Goal: Task Accomplishment & Management: Manage account settings

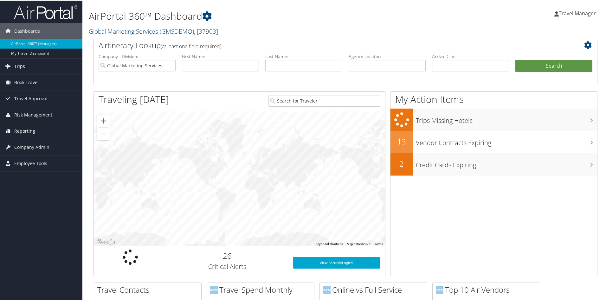
click at [31, 127] on span "Reporting" at bounding box center [24, 130] width 21 height 16
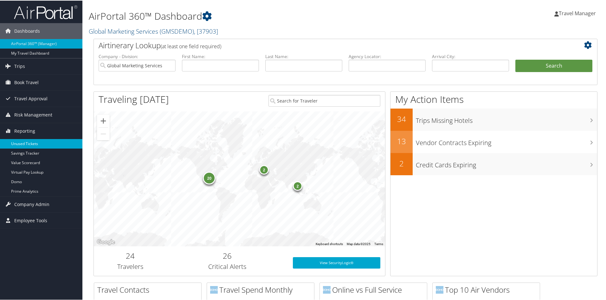
click at [29, 142] on link "Unused Tickets" at bounding box center [41, 143] width 82 height 10
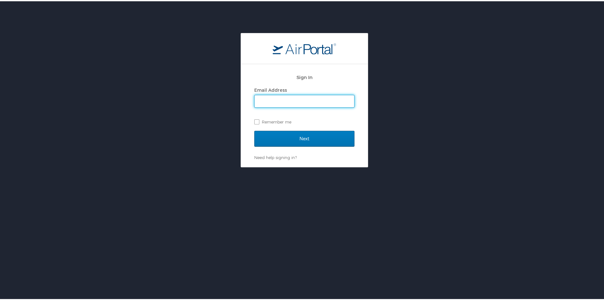
type input "travel.manager@gmservices.com"
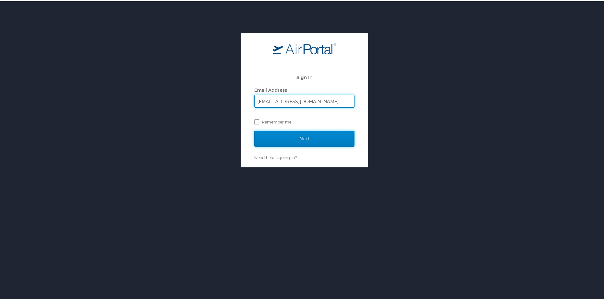
click at [288, 139] on input "Next" at bounding box center [304, 137] width 100 height 16
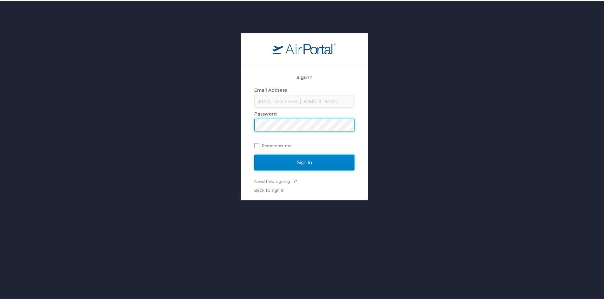
click at [287, 164] on input "Sign In" at bounding box center [304, 161] width 100 height 16
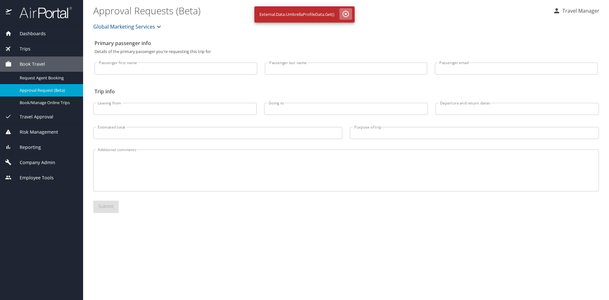
click at [349, 15] on icon "button" at bounding box center [346, 14] width 8 height 8
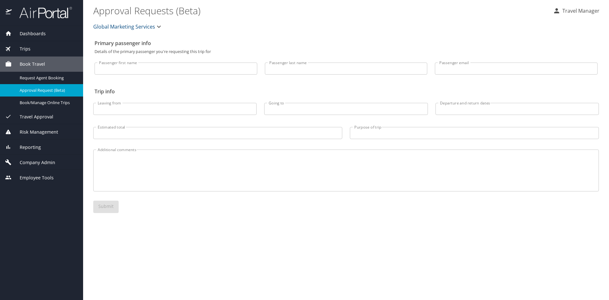
click at [32, 150] on span "Reporting" at bounding box center [26, 147] width 29 height 7
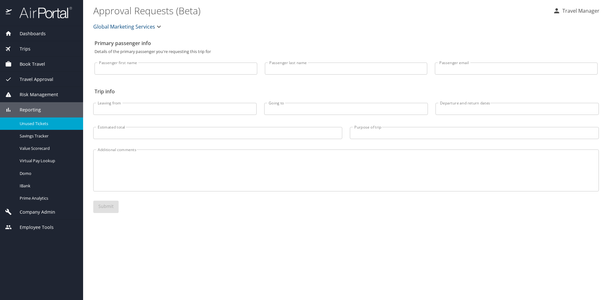
click at [31, 127] on link "Unused Tickets" at bounding box center [41, 123] width 83 height 12
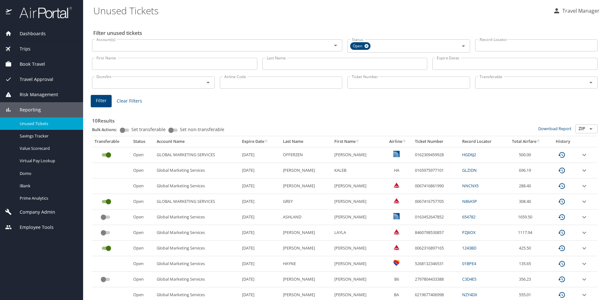
click at [29, 105] on div "Reporting" at bounding box center [41, 109] width 83 height 15
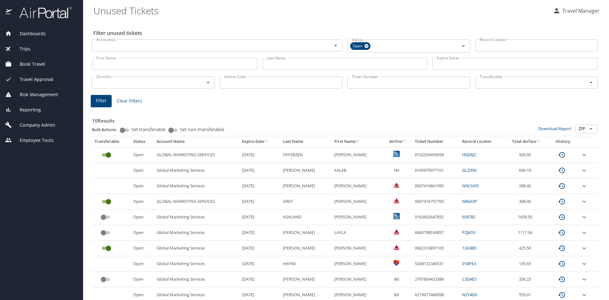
click at [27, 61] on span "Book Travel" at bounding box center [28, 64] width 33 height 7
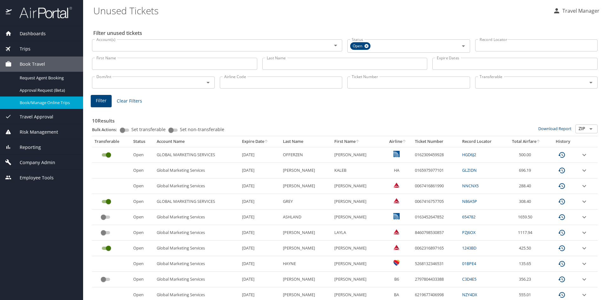
click at [34, 100] on span "Book/Manage Online Trips" at bounding box center [48, 103] width 56 height 6
click at [44, 9] on img at bounding box center [42, 12] width 60 height 12
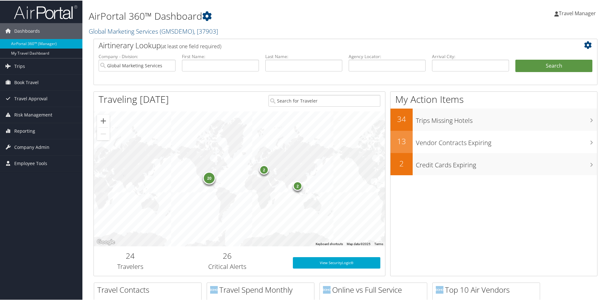
click at [36, 12] on img at bounding box center [45, 11] width 63 height 15
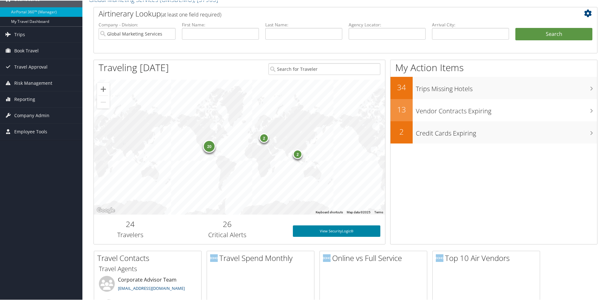
click at [334, 232] on link "View SecurityLogic®" at bounding box center [336, 229] width 87 height 11
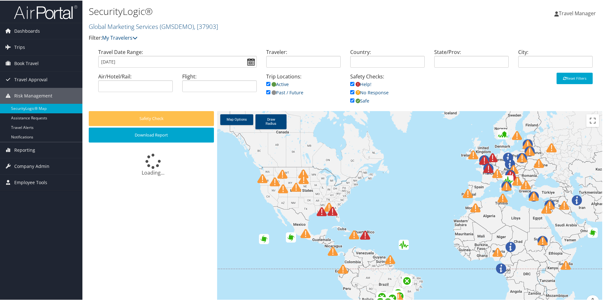
drag, startPoint x: 319, startPoint y: 164, endPoint x: 426, endPoint y: 223, distance: 122.6
click at [426, 223] on div at bounding box center [409, 212] width 385 height 204
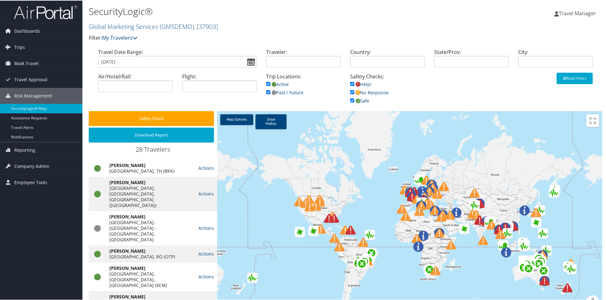
drag, startPoint x: 273, startPoint y: 199, endPoint x: 417, endPoint y: 198, distance: 144.2
click at [414, 203] on div at bounding box center [405, 211] width 17 height 17
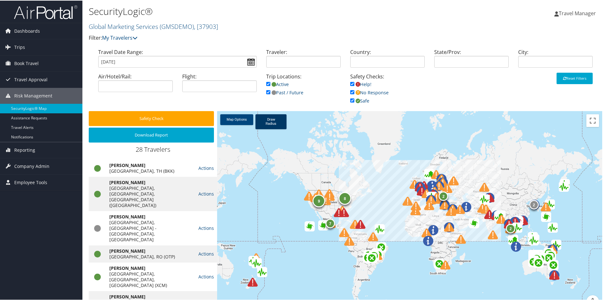
click at [274, 116] on link "Draw Radius" at bounding box center [270, 120] width 31 height 15
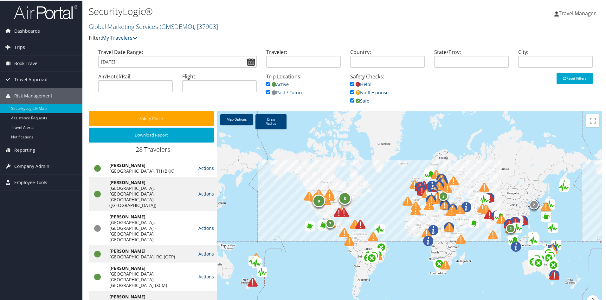
drag, startPoint x: 335, startPoint y: 219, endPoint x: 316, endPoint y: 216, distance: 18.9
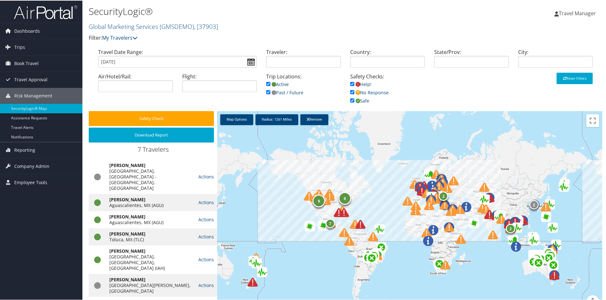
click at [328, 223] on img at bounding box center [331, 222] width 10 height 10
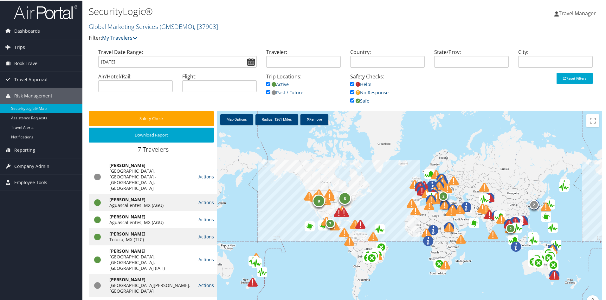
click at [330, 223] on img at bounding box center [335, 225] width 10 height 10
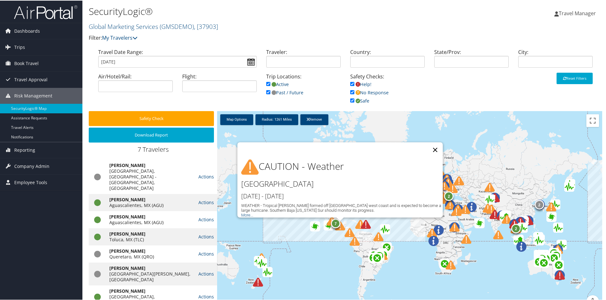
click at [433, 147] on button "Close" at bounding box center [435, 148] width 15 height 15
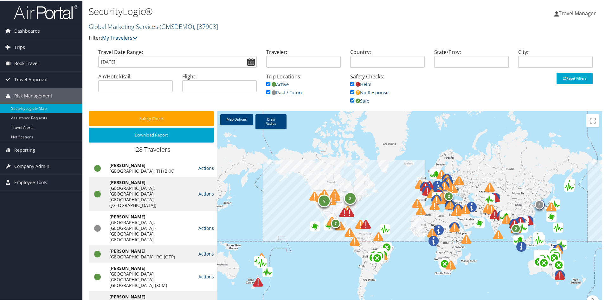
click at [48, 14] on img at bounding box center [45, 11] width 63 height 15
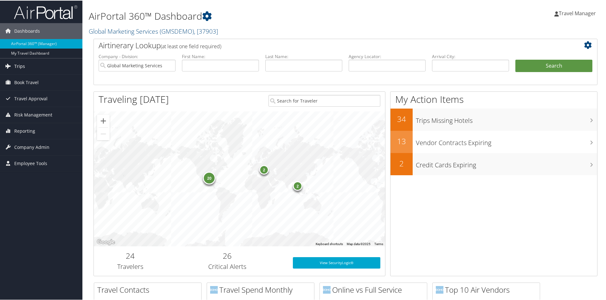
click at [21, 63] on span "Trips" at bounding box center [19, 66] width 11 height 16
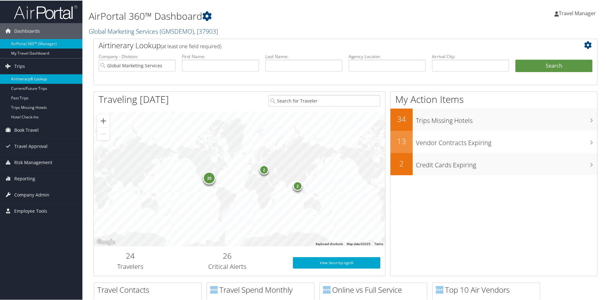
click at [18, 79] on link "Airtinerary® Lookup" at bounding box center [41, 79] width 82 height 10
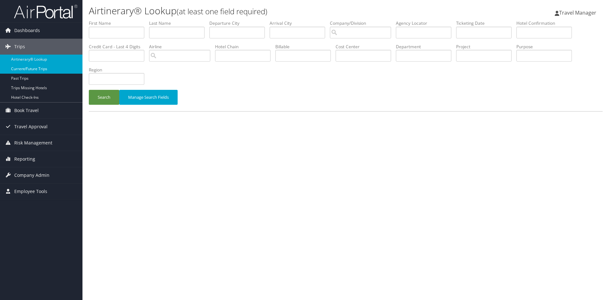
click at [30, 68] on link "Current/Future Trips" at bounding box center [41, 69] width 82 height 10
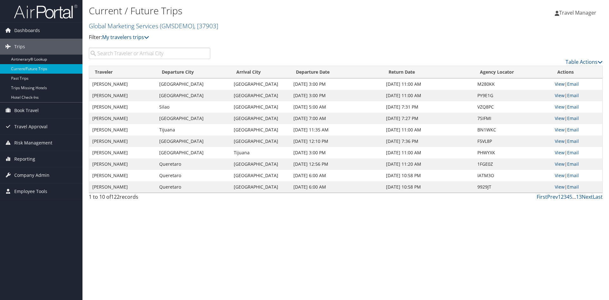
click at [558, 85] on link "View" at bounding box center [559, 84] width 10 height 6
click at [586, 197] on link "Next" at bounding box center [586, 196] width 11 height 7
click at [557, 107] on link "View" at bounding box center [559, 107] width 10 height 6
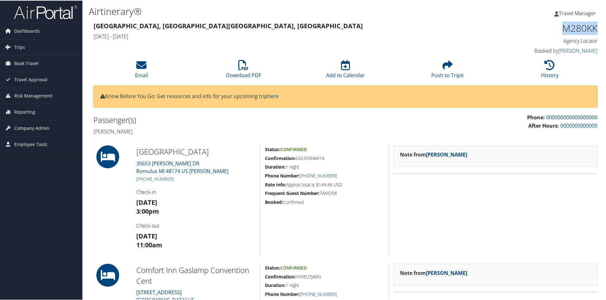
drag, startPoint x: 540, startPoint y: 30, endPoint x: 594, endPoint y: 29, distance: 54.2
click at [594, 29] on h1 "M280KK" at bounding box center [538, 27] width 119 height 13
click at [533, 29] on h1 "M280KK" at bounding box center [538, 27] width 119 height 13
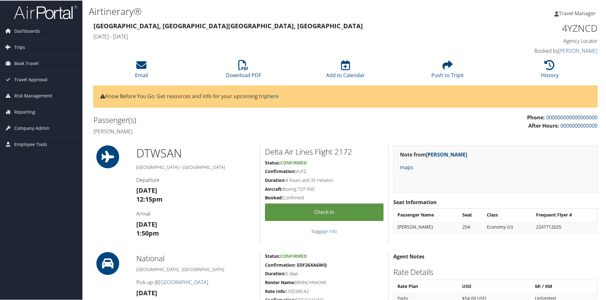
click at [21, 47] on span "Trips" at bounding box center [19, 47] width 11 height 16
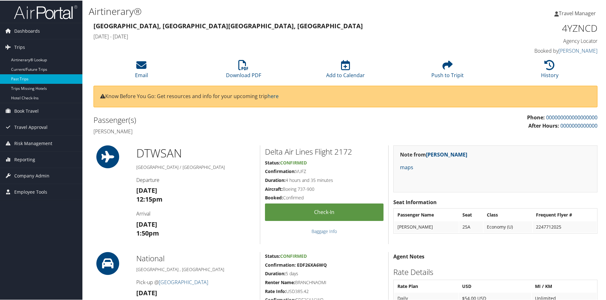
click at [21, 78] on link "Past Trips" at bounding box center [41, 79] width 82 height 10
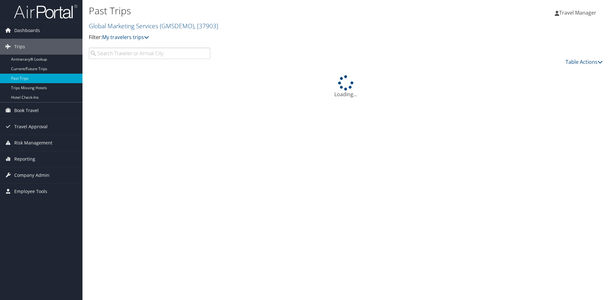
click at [111, 55] on input "search" at bounding box center [149, 53] width 121 height 11
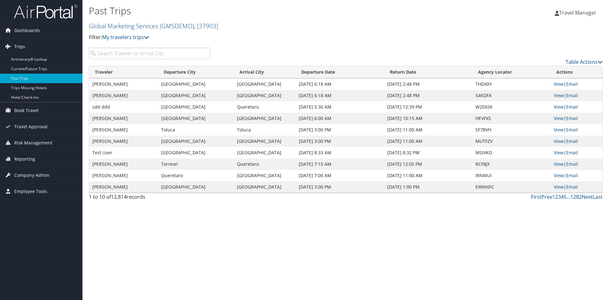
click at [23, 46] on span "Trips" at bounding box center [19, 47] width 11 height 16
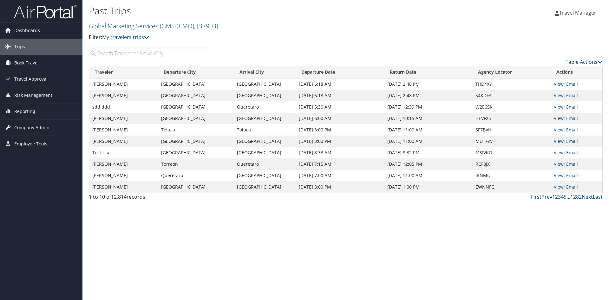
click at [31, 62] on span "Book Travel" at bounding box center [26, 63] width 24 height 16
click at [22, 129] on span "Reporting" at bounding box center [24, 130] width 21 height 16
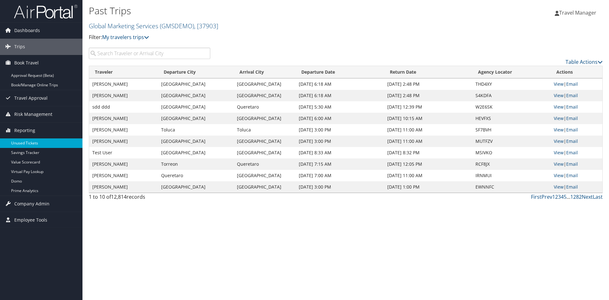
click at [31, 143] on link "Unused Tickets" at bounding box center [41, 143] width 82 height 10
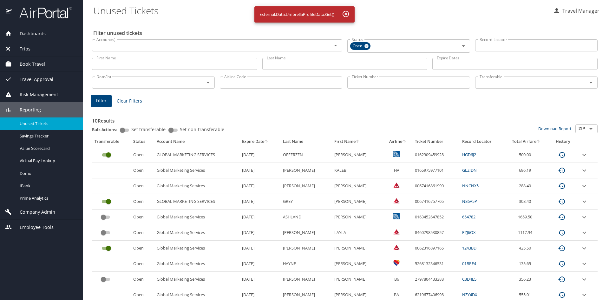
click at [347, 12] on icon "button" at bounding box center [346, 14] width 8 height 8
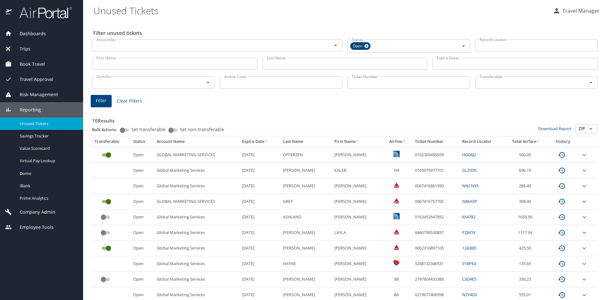
scroll to position [22, 0]
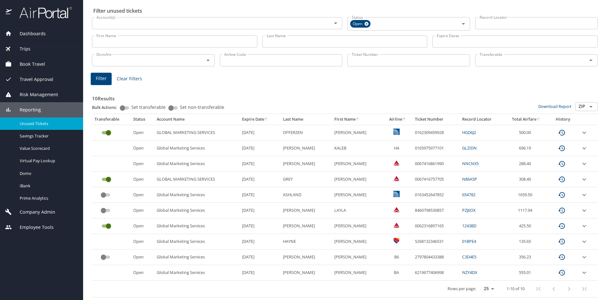
click at [401, 150] on td "HA" at bounding box center [397, 148] width 29 height 16
drag, startPoint x: 400, startPoint y: 165, endPoint x: 439, endPoint y: 165, distance: 38.7
click at [439, 165] on tr "Open Global Marketing Services [DATE] [PERSON_NAME] 0067416861990 NNCNX5 288.40" at bounding box center [344, 164] width 505 height 16
click at [364, 168] on td "CONNER" at bounding box center [357, 164] width 51 height 16
click at [29, 108] on span "Reporting" at bounding box center [26, 109] width 29 height 7
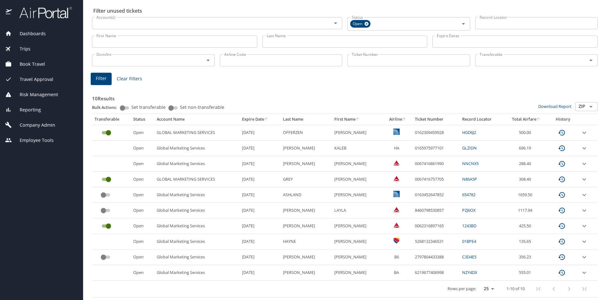
click at [35, 126] on span "Company Admin" at bounding box center [33, 124] width 43 height 7
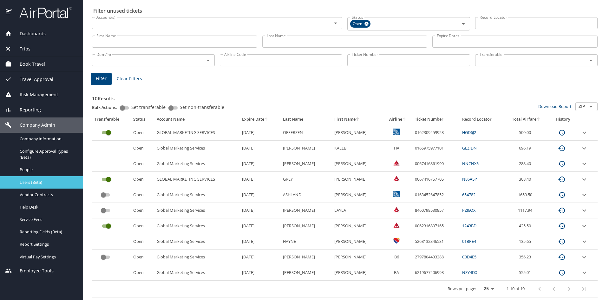
click at [30, 182] on span "Users (Beta)" at bounding box center [48, 182] width 56 height 6
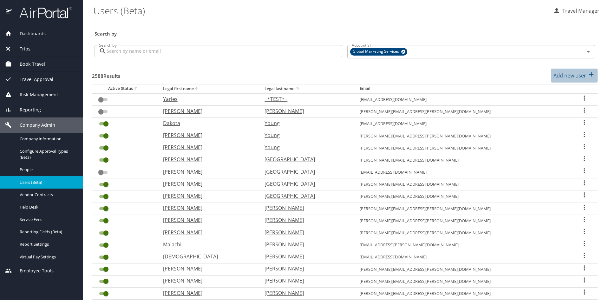
click at [561, 76] on p "Add new user" at bounding box center [569, 76] width 33 height 8
select select "US"
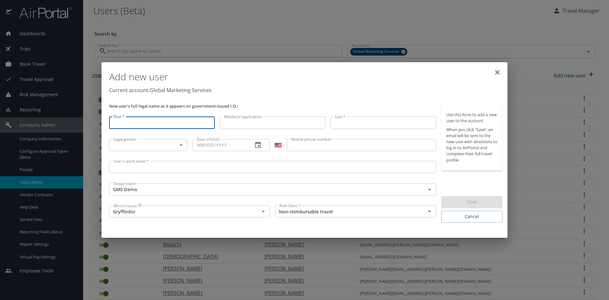
click at [498, 72] on icon "close" at bounding box center [497, 72] width 8 height 8
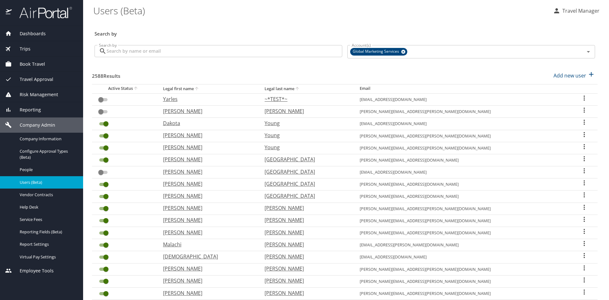
click at [580, 109] on icon "User Search Table" at bounding box center [584, 110] width 8 height 8
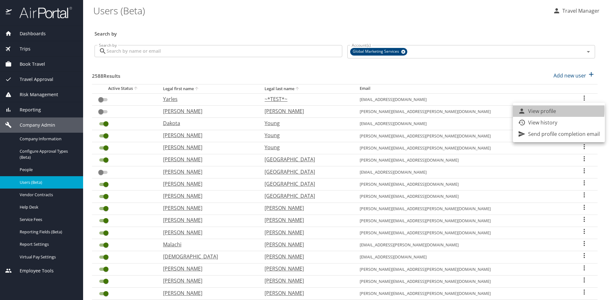
click at [537, 110] on p "View profile" at bounding box center [542, 111] width 28 height 8
select select "US"
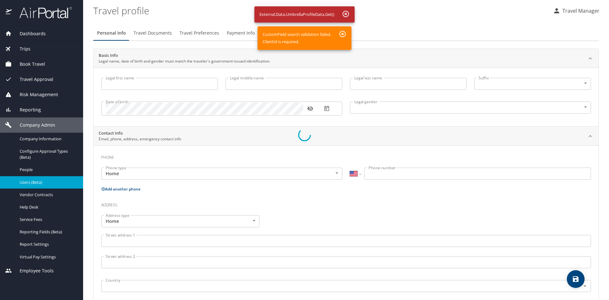
drag, startPoint x: 342, startPoint y: 35, endPoint x: 341, endPoint y: 15, distance: 20.3
click at [342, 34] on div at bounding box center [304, 135] width 609 height 330
click at [340, 9] on div at bounding box center [304, 135] width 609 height 330
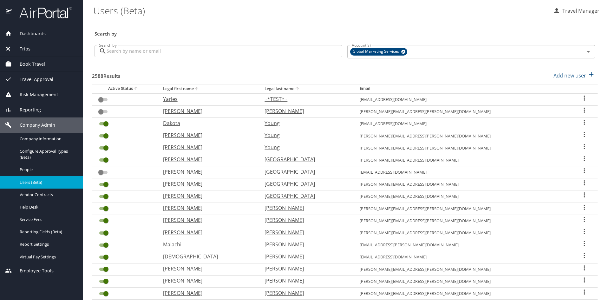
click at [583, 134] on icon "User Search Table" at bounding box center [583, 134] width 1 height 5
click at [539, 135] on p "View profile" at bounding box center [542, 135] width 28 height 8
select select "US"
click at [29, 169] on span "People" at bounding box center [48, 169] width 56 height 6
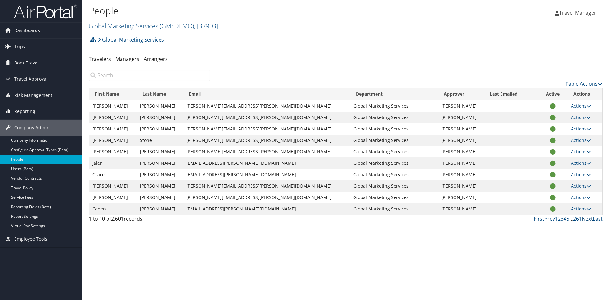
click at [584, 221] on link "Next" at bounding box center [586, 218] width 11 height 7
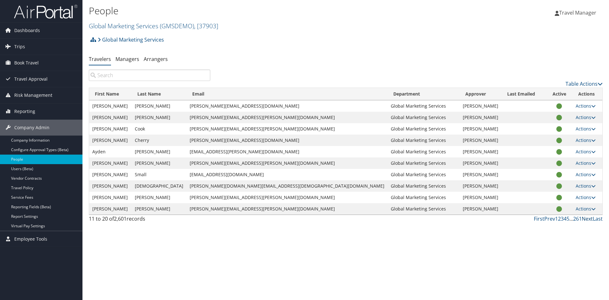
click at [584, 221] on link "Next" at bounding box center [586, 218] width 11 height 7
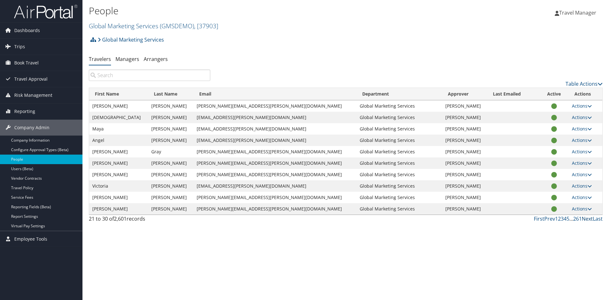
click at [584, 220] on link "Next" at bounding box center [586, 218] width 11 height 7
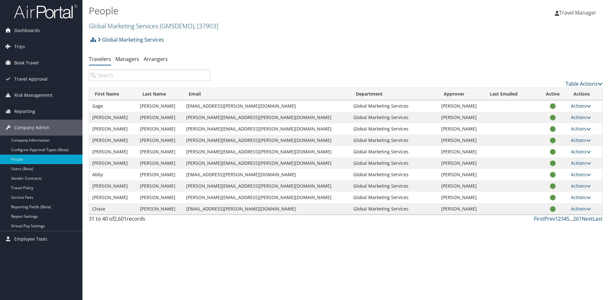
click at [573, 106] on link "Actions" at bounding box center [581, 106] width 20 height 6
click at [320, 62] on ul "Travelers Managers Arrangers" at bounding box center [345, 59] width 513 height 11
click at [23, 61] on span "Book Travel" at bounding box center [26, 63] width 24 height 16
